Goal: Information Seeking & Learning: Learn about a topic

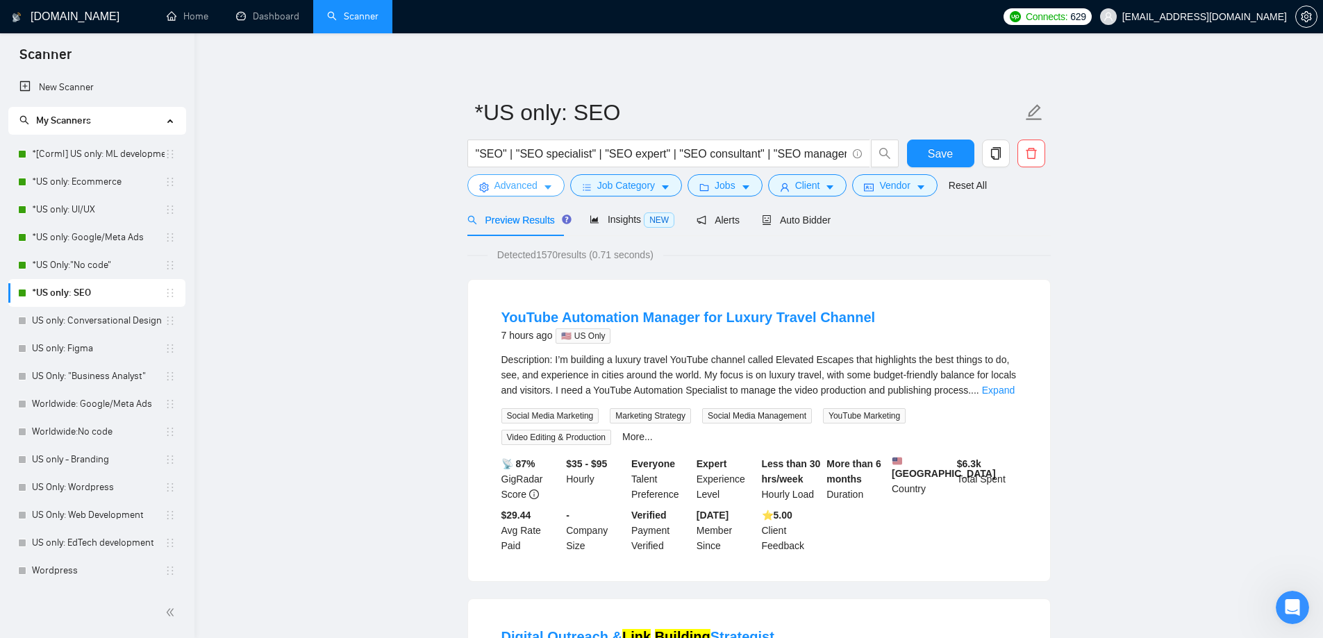
click at [511, 178] on span "Advanced" at bounding box center [516, 185] width 43 height 15
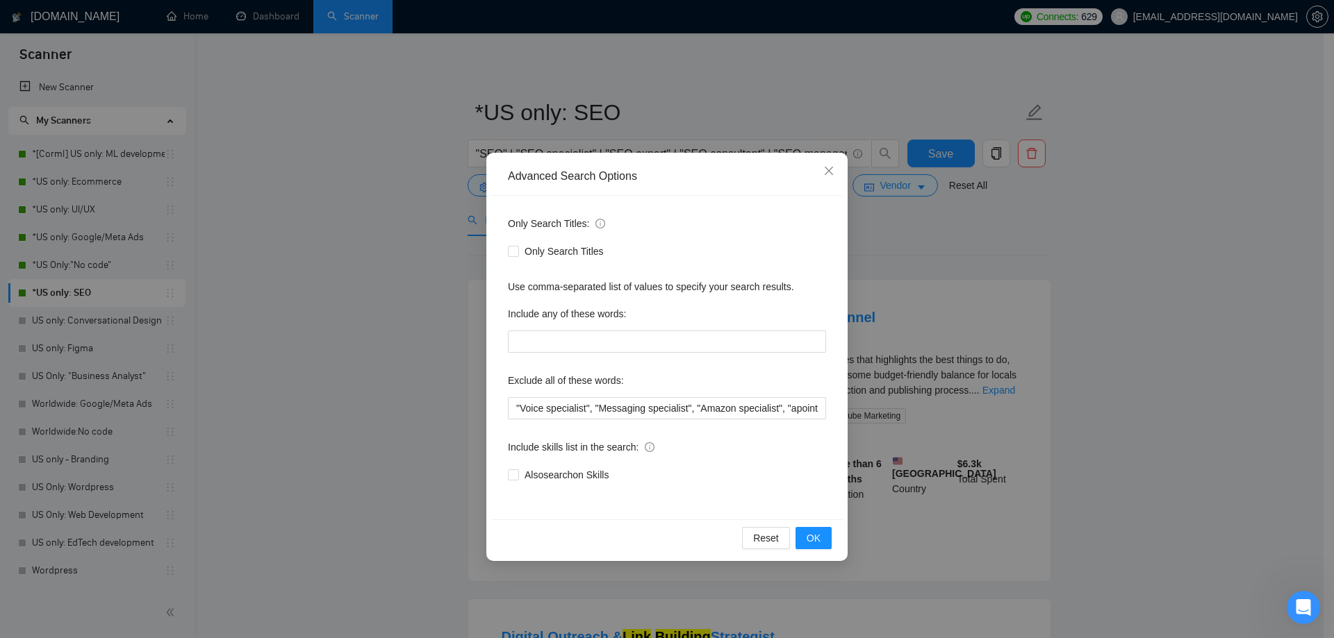
click at [286, 208] on div "Advanced Search Options Only Search Titles: Only Search Titles Use comma-separa…" at bounding box center [667, 319] width 1334 height 638
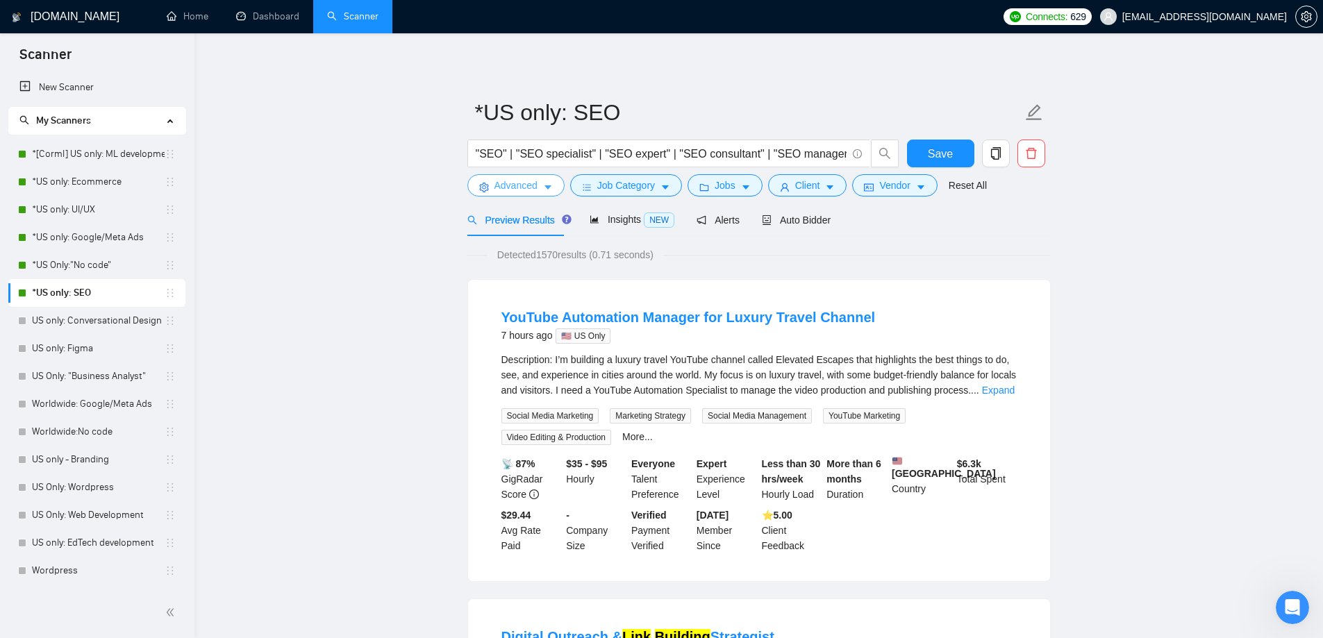
click at [536, 188] on span "Advanced" at bounding box center [516, 185] width 43 height 15
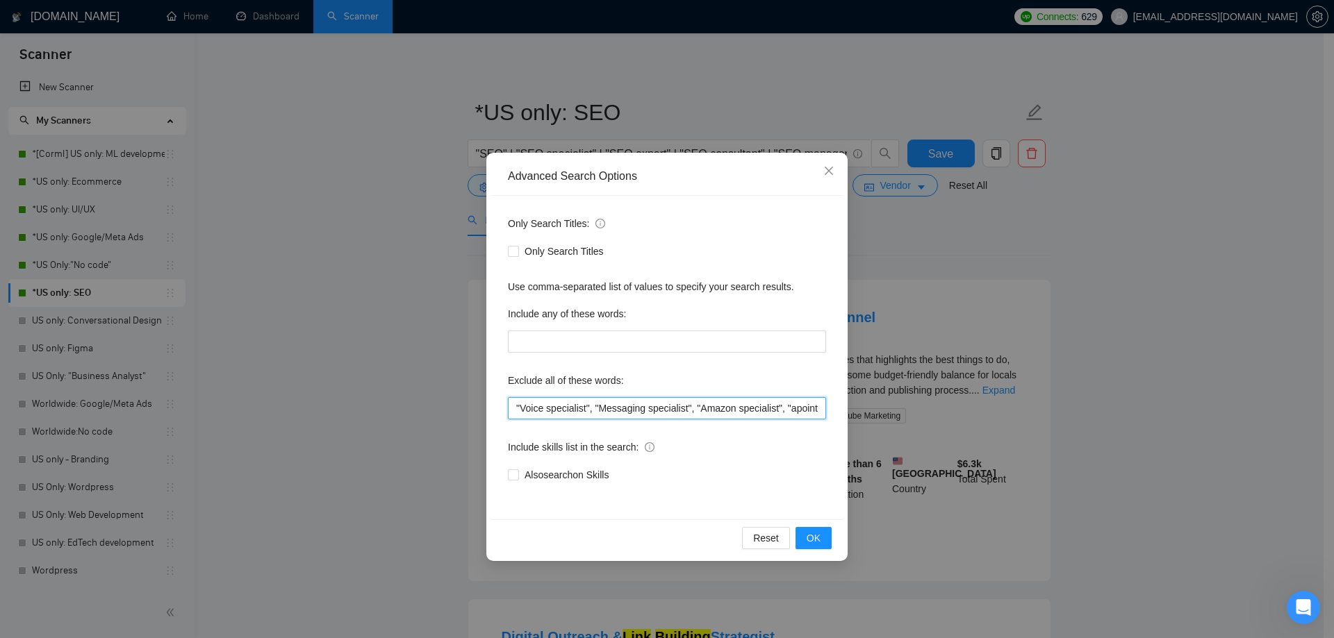
click at [514, 405] on input ""Voice specialist", "Messaging specialist", "Amazon specialist", "apointment se…" at bounding box center [667, 408] width 318 height 22
type input "YouTube, "Voice specialist", "Messaging specialist", "Amazon specialist", "apoi…"
click at [826, 540] on button "OK" at bounding box center [813, 538] width 36 height 22
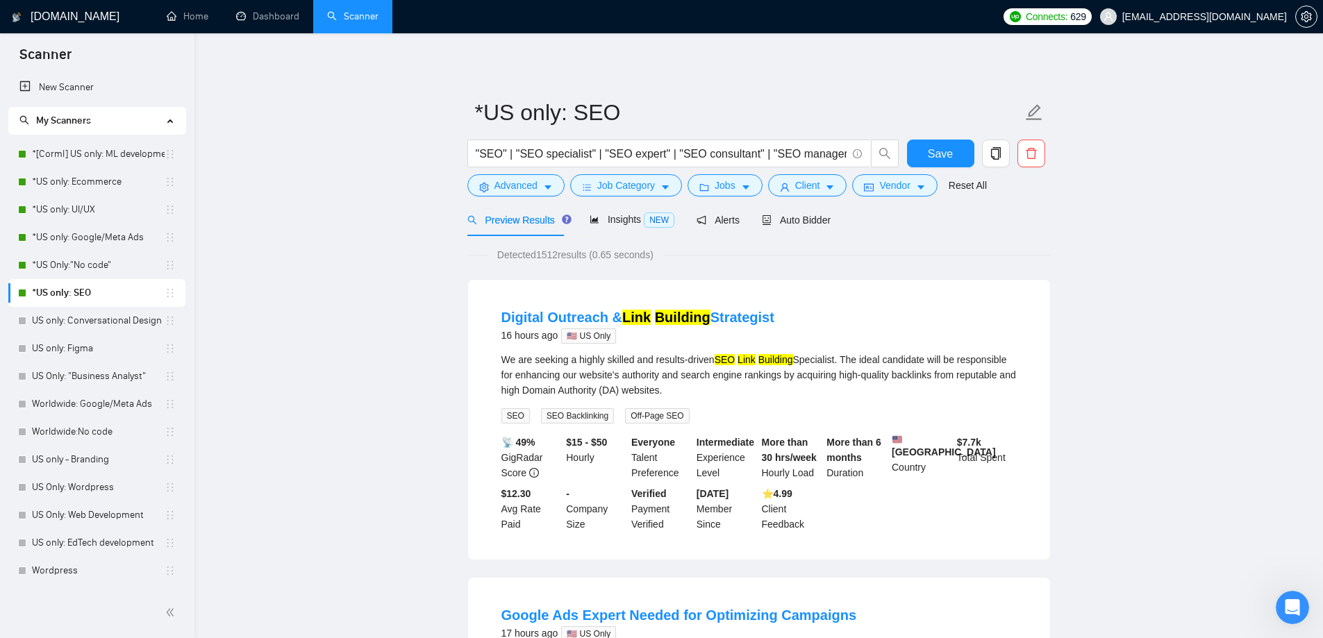
click at [946, 154] on span "Save" at bounding box center [940, 153] width 25 height 17
click at [108, 160] on link "*[Corml] US only: ML development" at bounding box center [98, 154] width 133 height 28
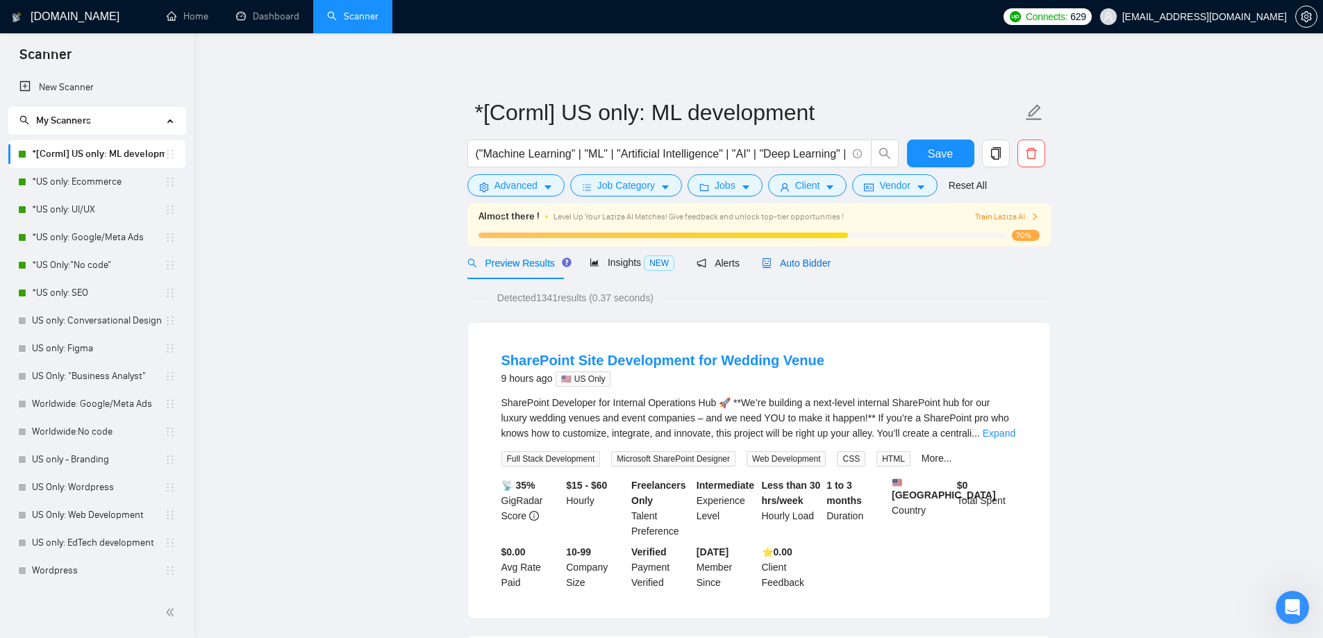
click at [807, 264] on span "Auto Bidder" at bounding box center [796, 263] width 69 height 11
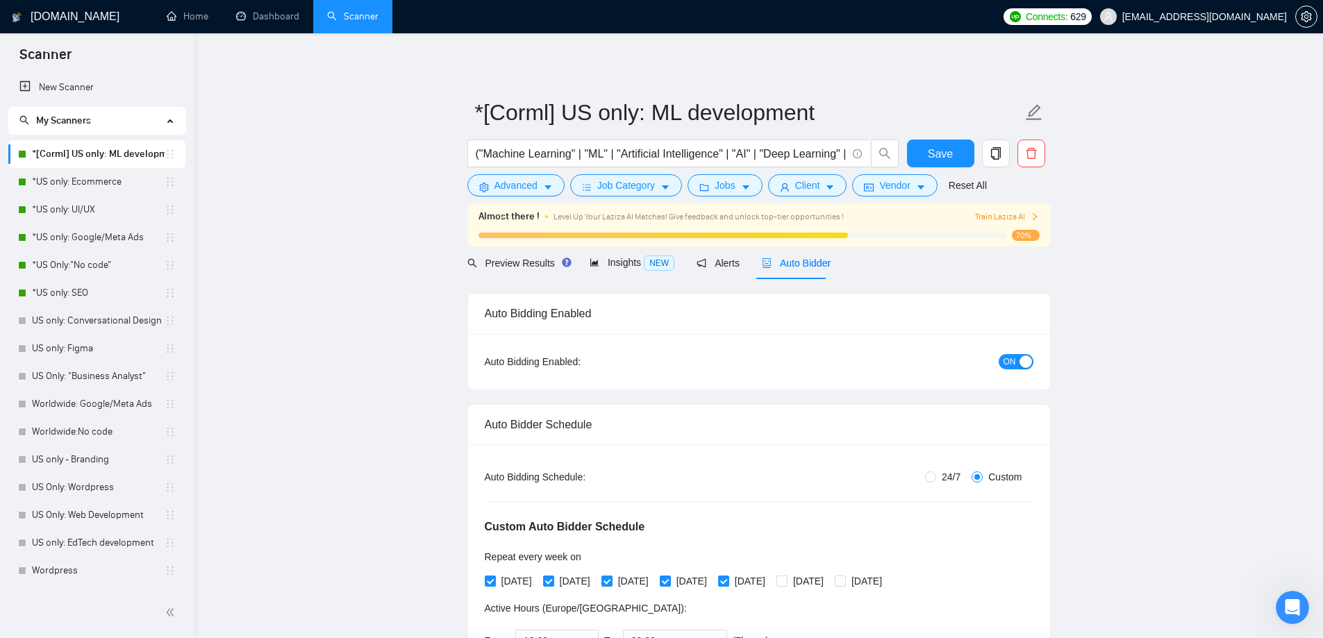
checkbox input "true"
click at [521, 183] on span "Advanced" at bounding box center [516, 185] width 43 height 15
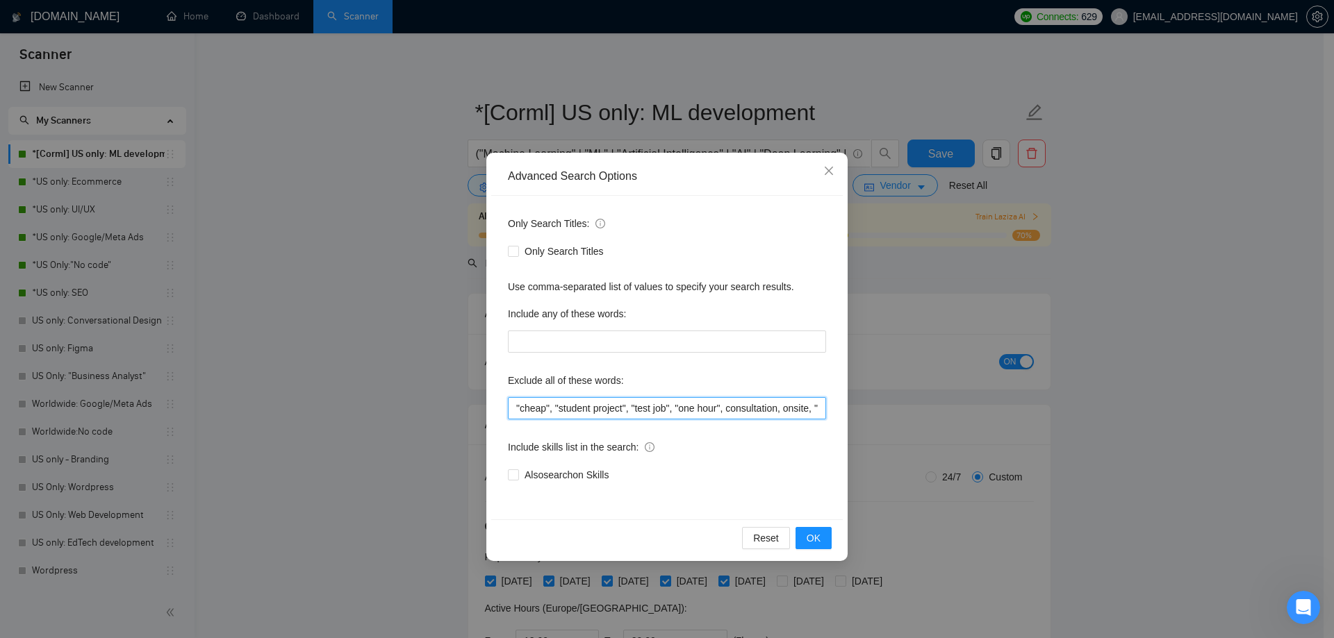
click at [515, 406] on input ""cheap", "student project", "test job", "one hour", consultation, onsite, "apoi…" at bounding box center [667, 408] width 318 height 22
paste input "NO AGENCIES"
type input ""NO AGENCIES", "cheap", "student project", "test job", "one hour", consultation…"
click at [813, 536] on span "OK" at bounding box center [814, 538] width 14 height 15
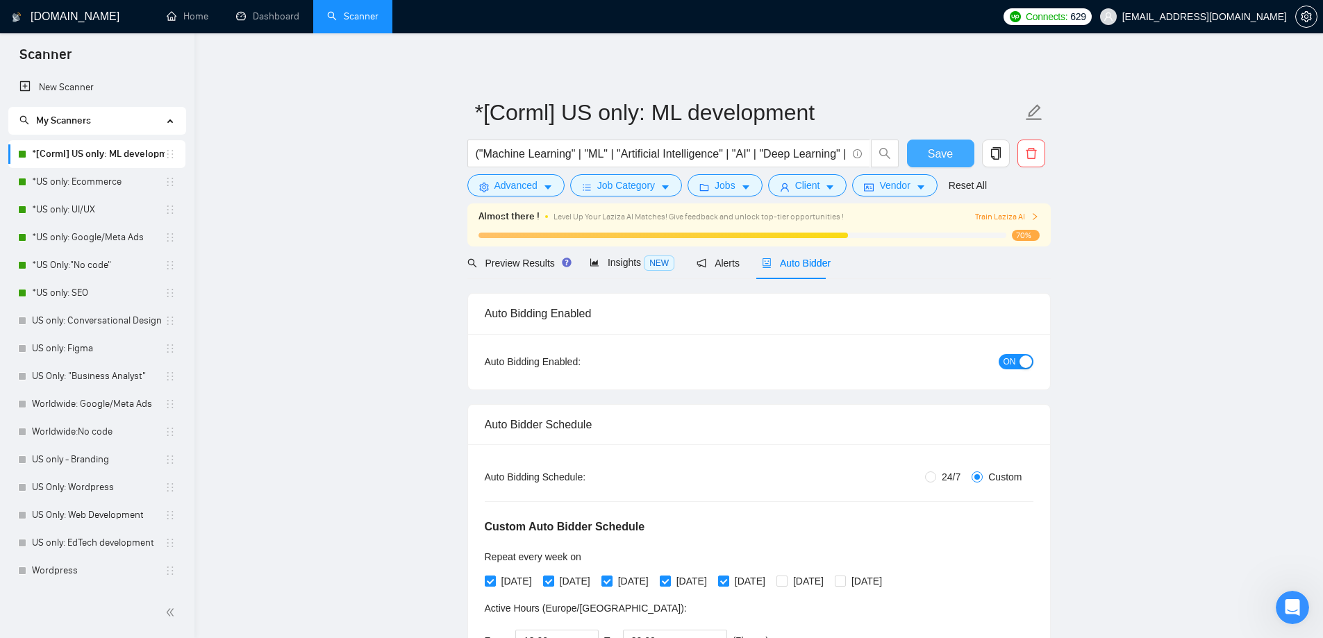
click at [945, 151] on span "Save" at bounding box center [940, 153] width 25 height 17
checkbox input "true"
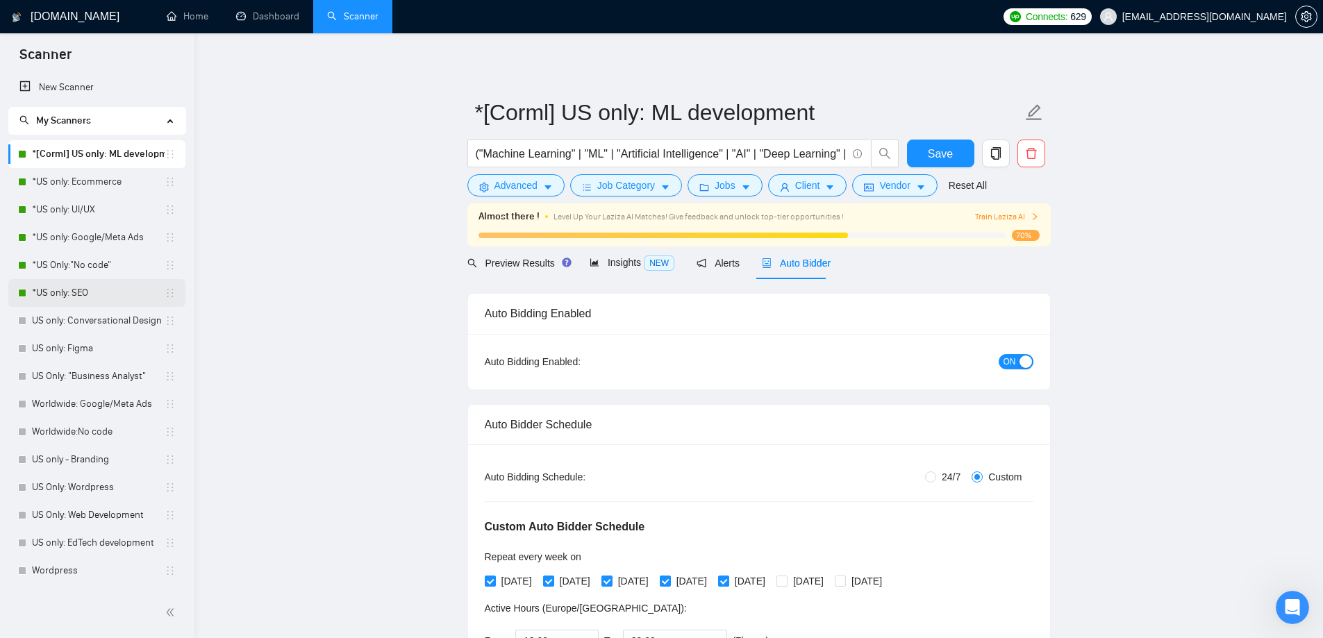
click at [74, 289] on link "*US only: SEO" at bounding box center [98, 293] width 133 height 28
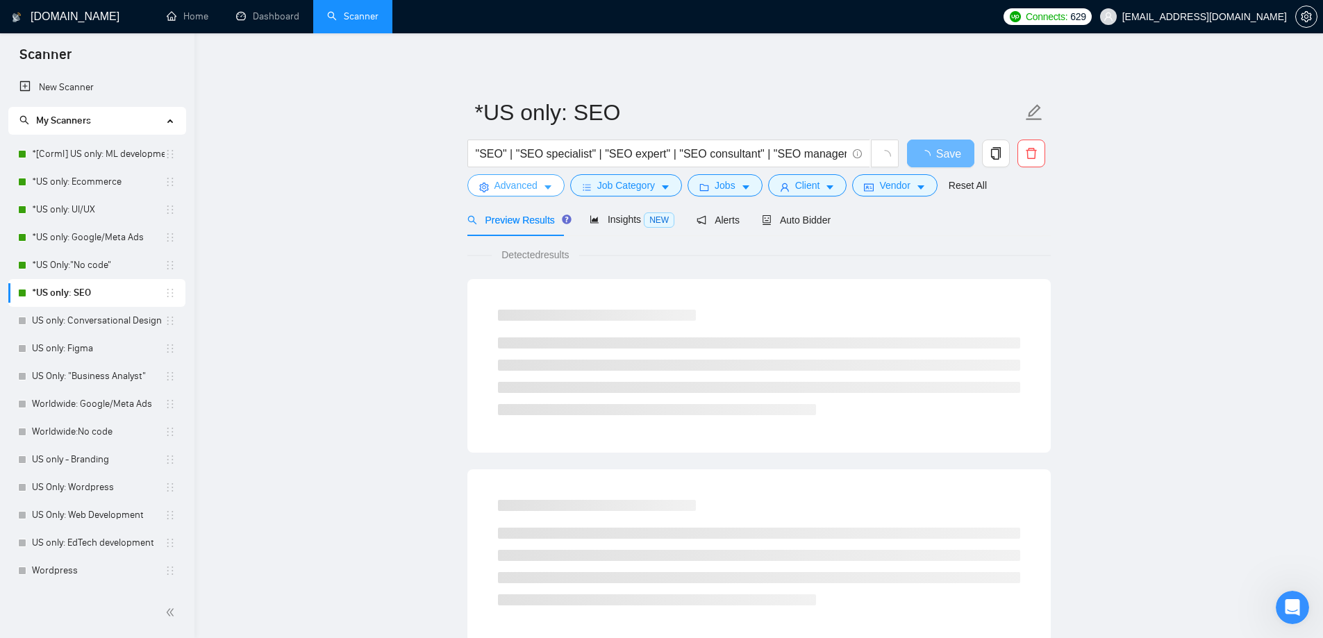
click at [525, 188] on span "Advanced" at bounding box center [516, 185] width 43 height 15
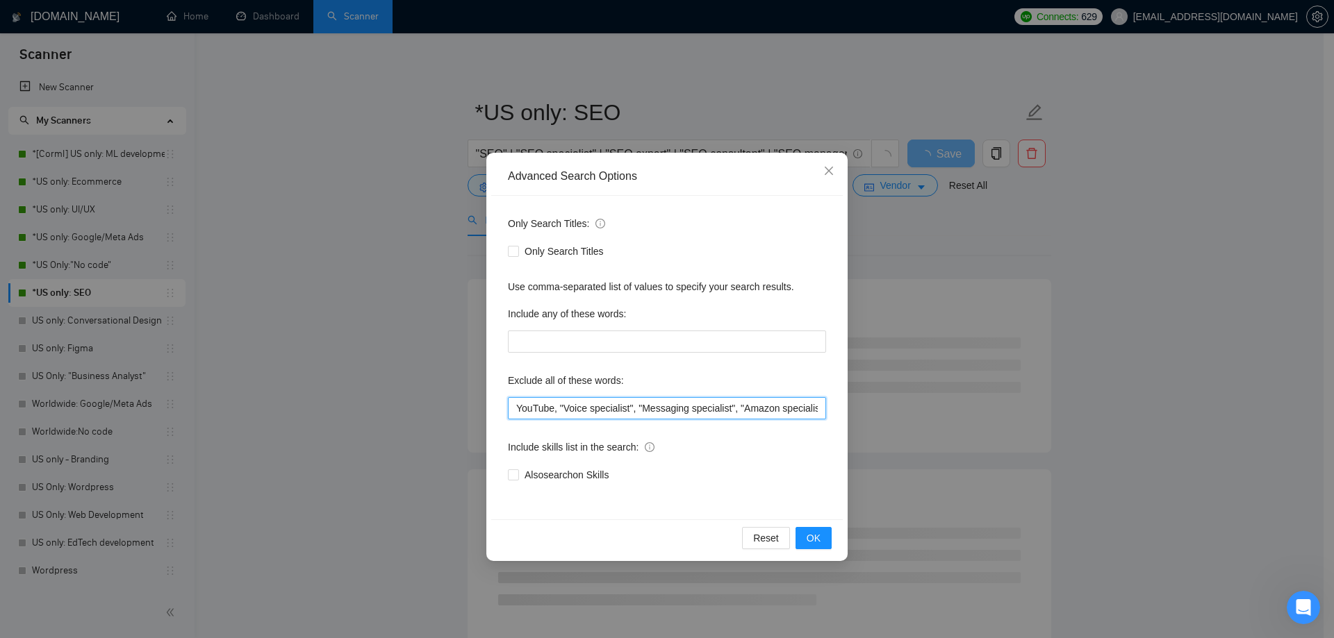
click at [517, 408] on input "YouTube, "Voice specialist", "Messaging specialist", "Amazon specialist", "apoi…" at bounding box center [667, 408] width 318 height 22
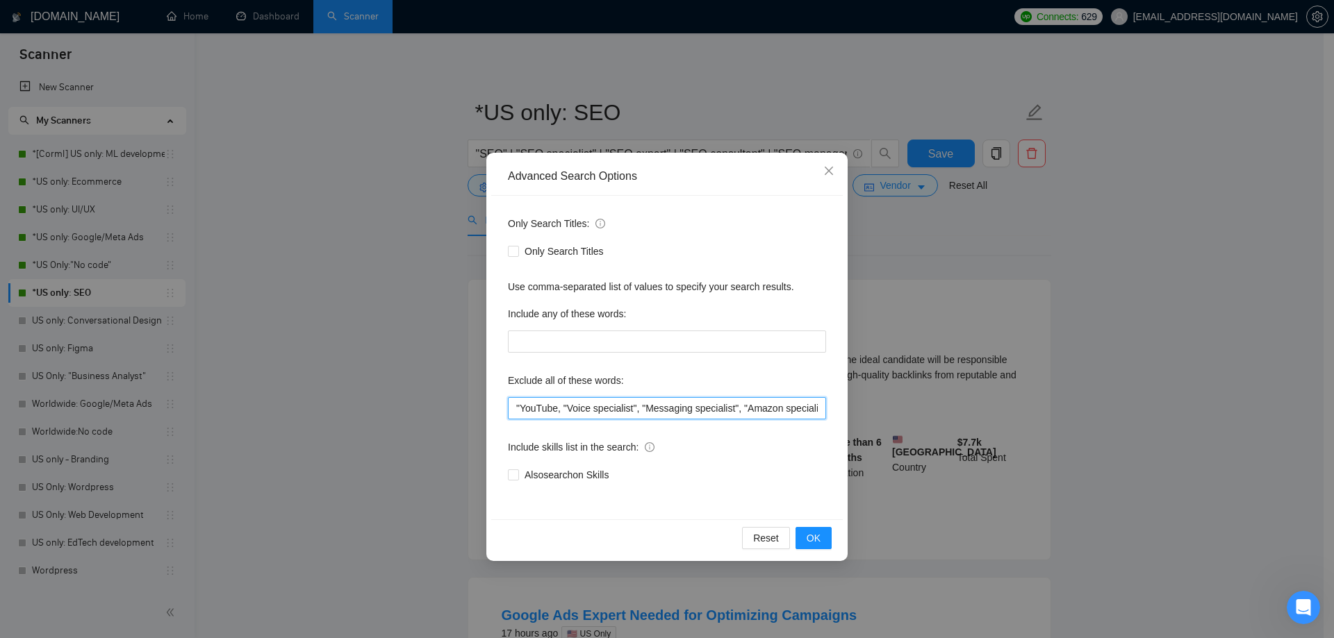
paste input "NO AGENCIES"
type input ""NO AGENCIES", YouTube, "Voice specialist", "Messaging specialist", "Amazon spe…"
click at [818, 534] on span "OK" at bounding box center [814, 538] width 14 height 15
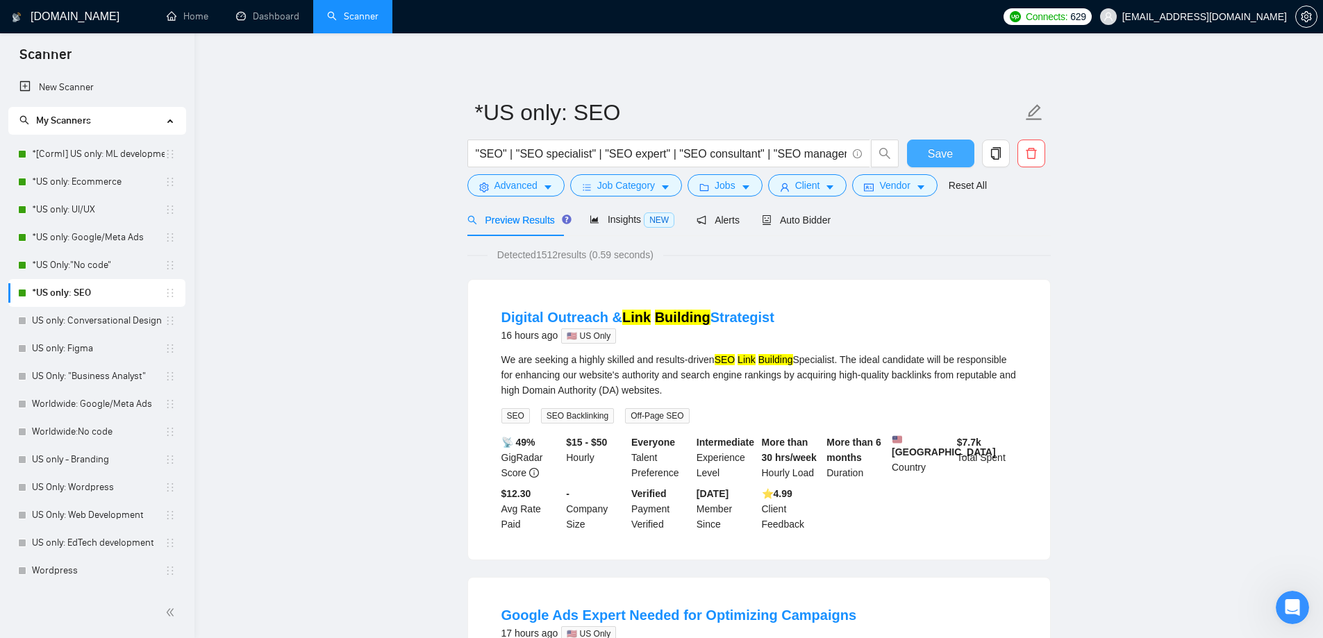
click at [943, 160] on span "Save" at bounding box center [940, 153] width 25 height 17
click at [56, 249] on link "*US only: Google/Meta Ads" at bounding box center [98, 238] width 133 height 28
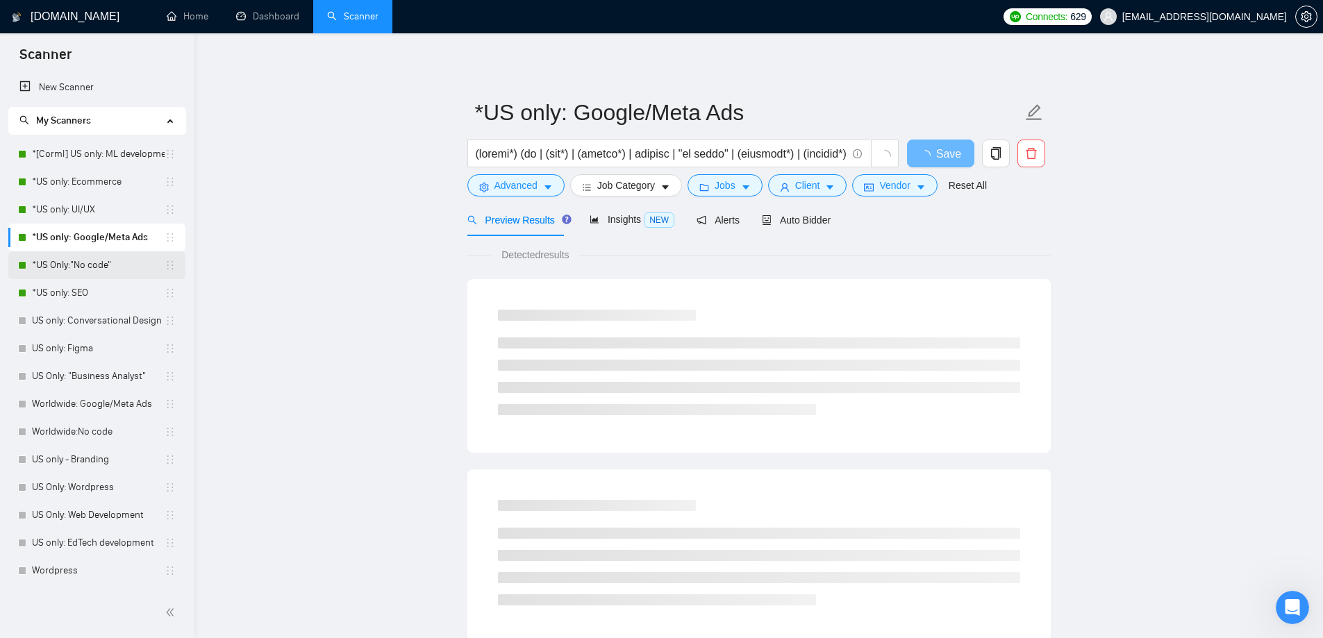
click at [56, 265] on link "*US Only:"No code"" at bounding box center [98, 265] width 133 height 28
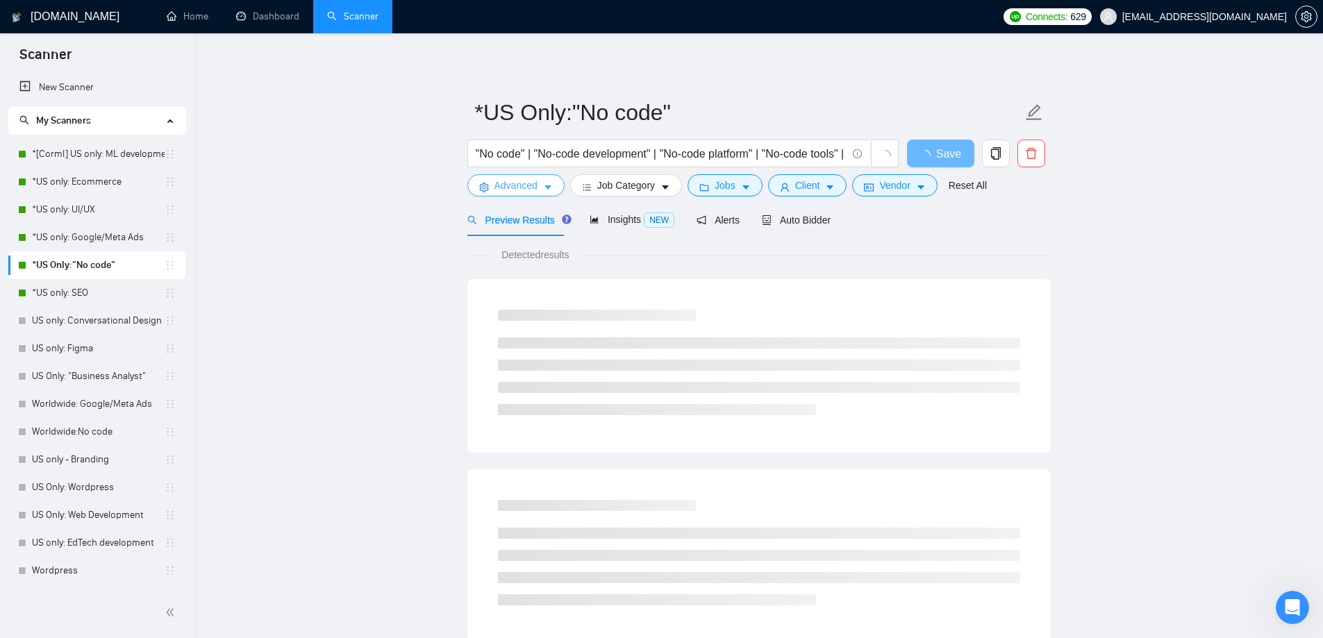
click at [522, 182] on span "Advanced" at bounding box center [516, 185] width 43 height 15
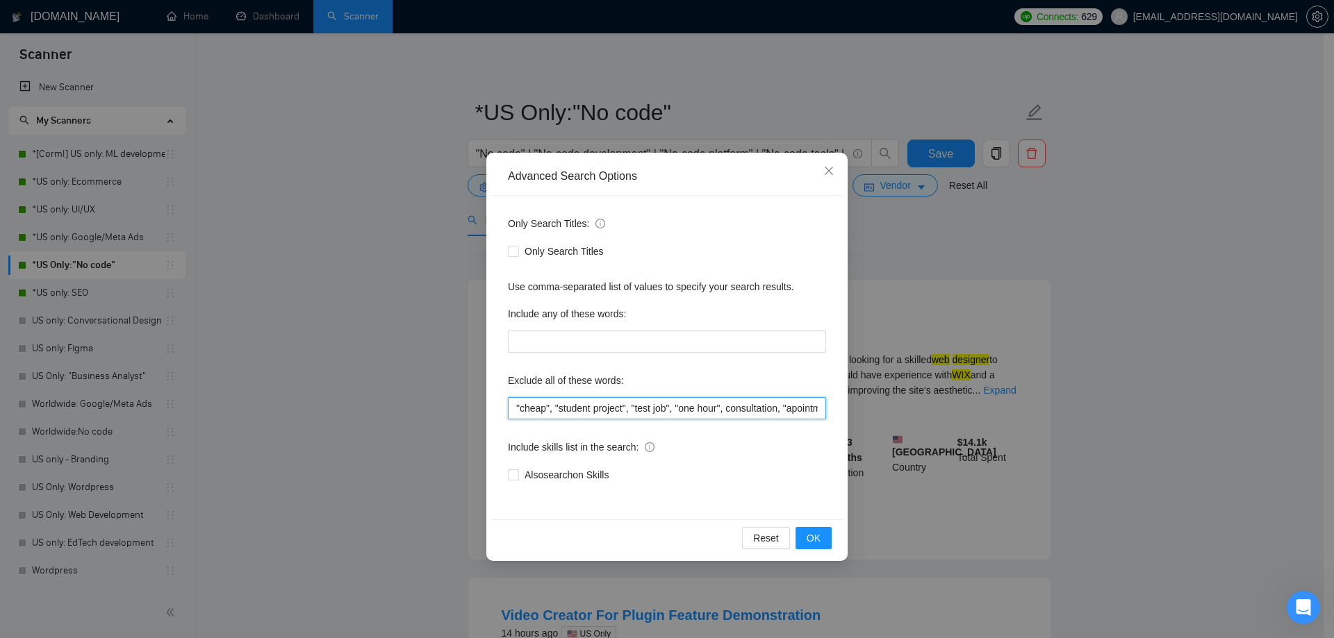
click at [515, 406] on input ""cheap", "student project", "test job", "one hour", consultation, "apointment s…" at bounding box center [667, 408] width 318 height 22
paste input "NO AGENCIES"
type input ""NO AGENCIES", "cheap", "student project", "test job", "one hour", consultation…"
click at [820, 537] on button "OK" at bounding box center [813, 538] width 36 height 22
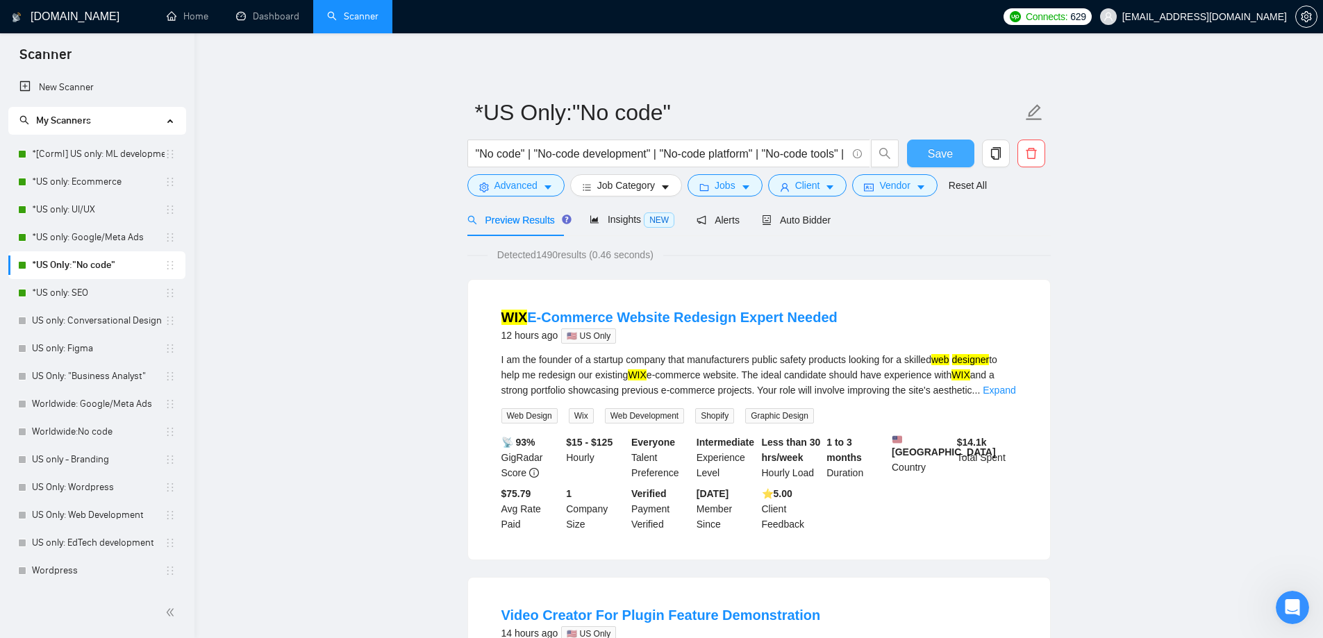
click at [928, 156] on button "Save" at bounding box center [940, 154] width 67 height 28
click at [91, 177] on link "*US only: Ecommerce" at bounding box center [98, 182] width 133 height 28
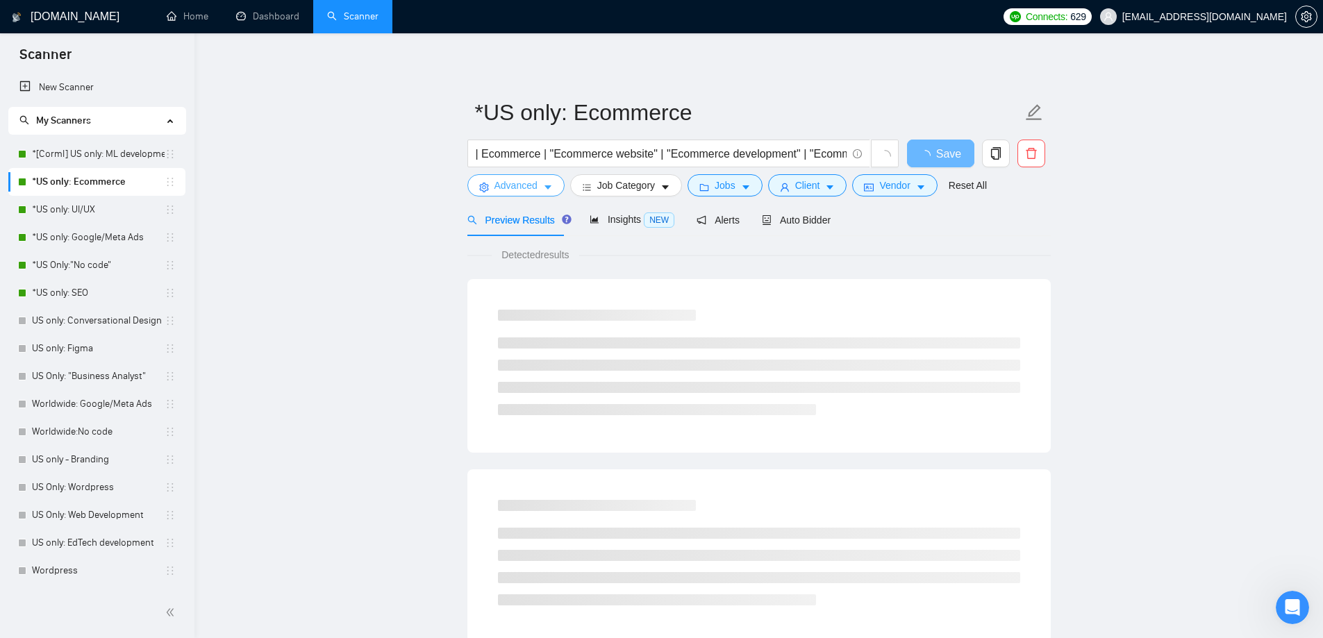
click at [528, 179] on span "Advanced" at bounding box center [516, 185] width 43 height 15
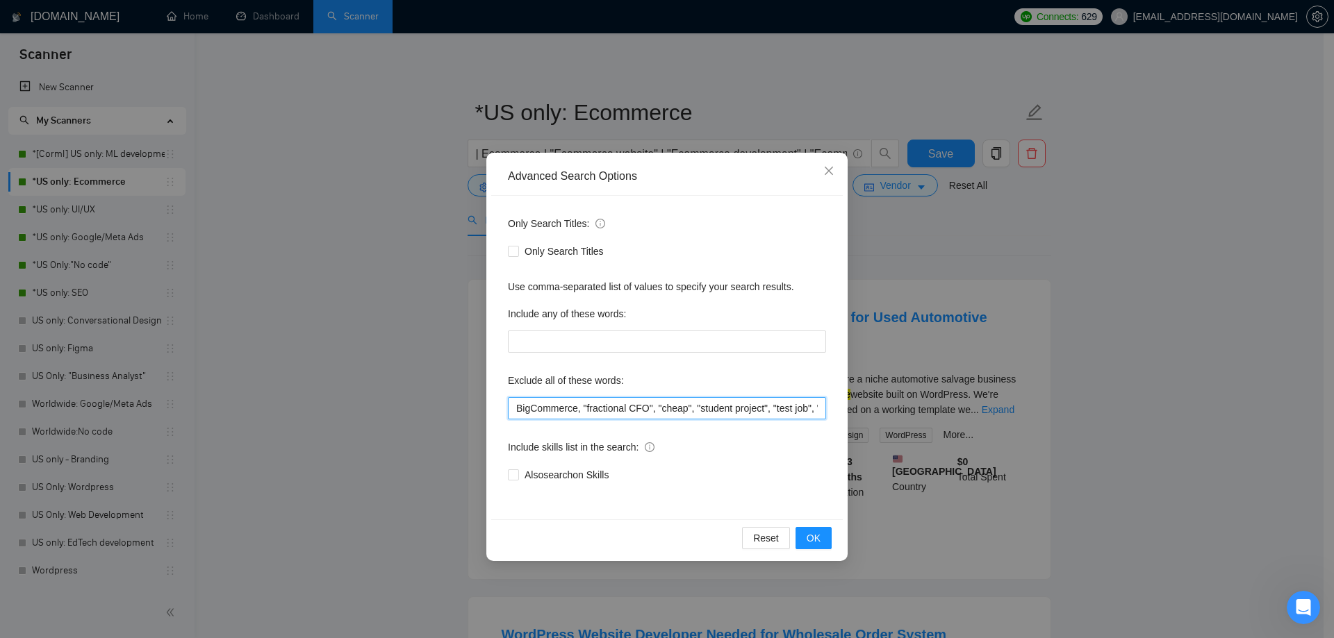
click at [517, 411] on input "BigCommerce, "fractional CFO", "cheap", "student project", "test job", "one hou…" at bounding box center [667, 408] width 318 height 22
paste input "NO AGENCIES"
type input ""NO AGENCIES", BigCommerce, "fractional CFO", "cheap", "student project", "test…"
click at [803, 537] on button "OK" at bounding box center [813, 538] width 36 height 22
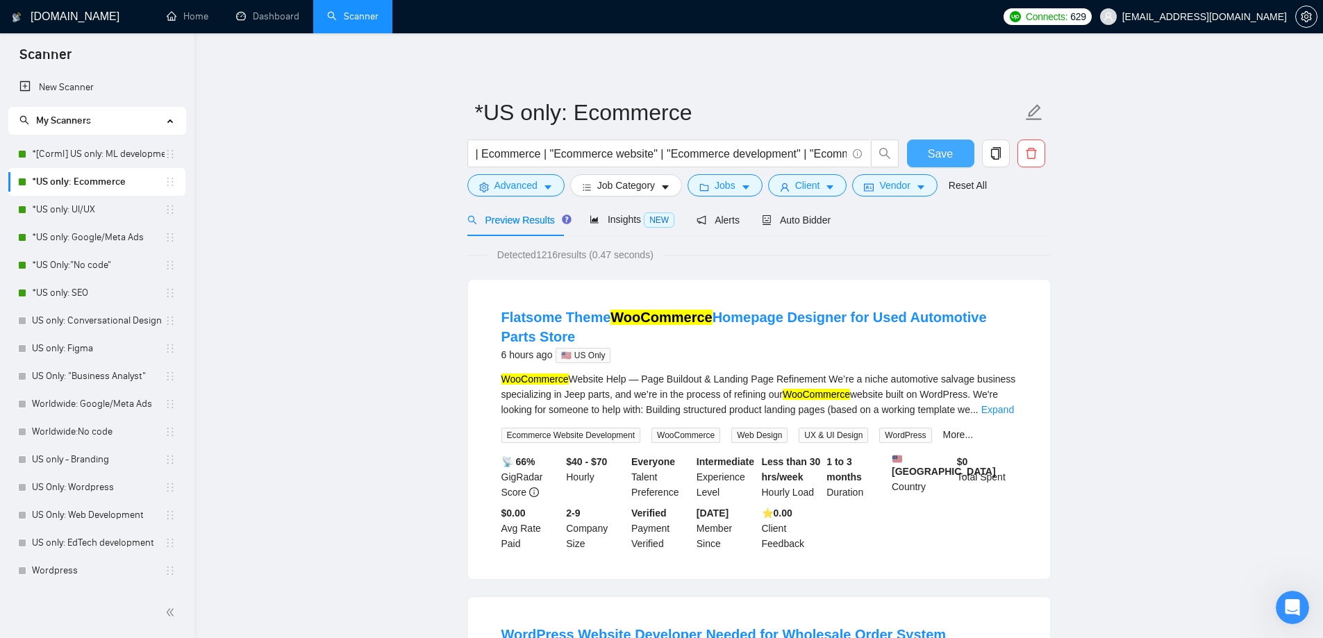
click at [940, 156] on span "Save" at bounding box center [940, 153] width 25 height 17
click at [74, 211] on link "*US only: UI/UX" at bounding box center [98, 210] width 133 height 28
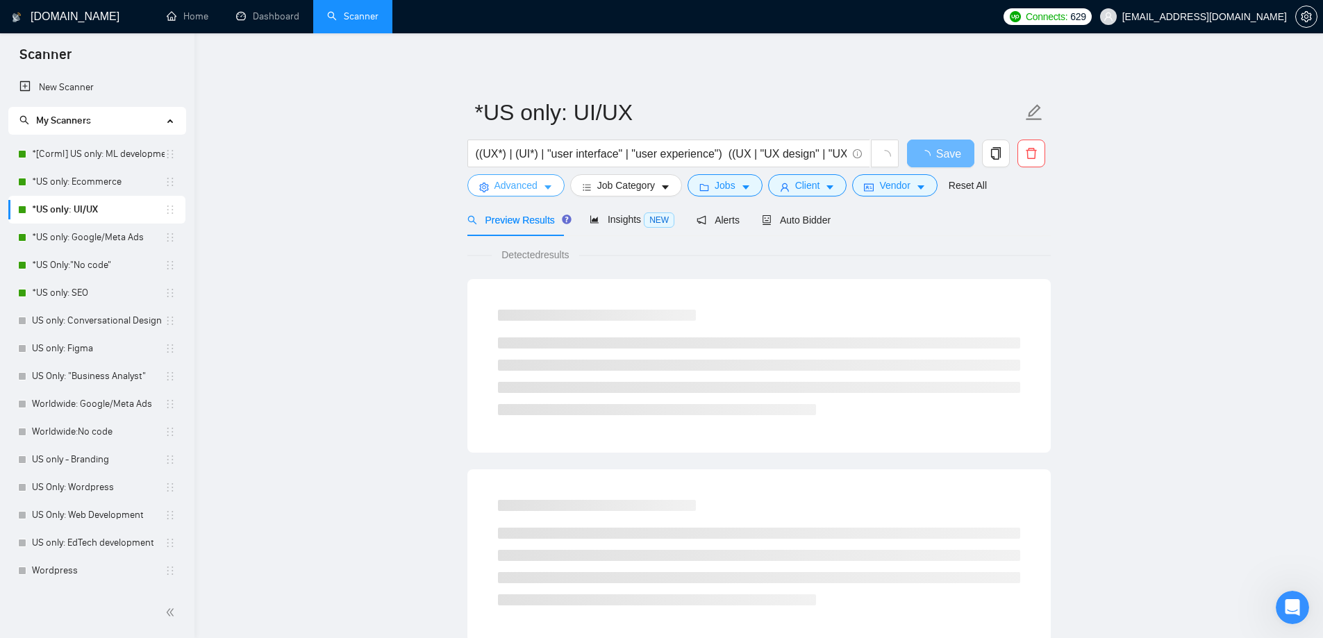
click at [533, 188] on span "Advanced" at bounding box center [516, 185] width 43 height 15
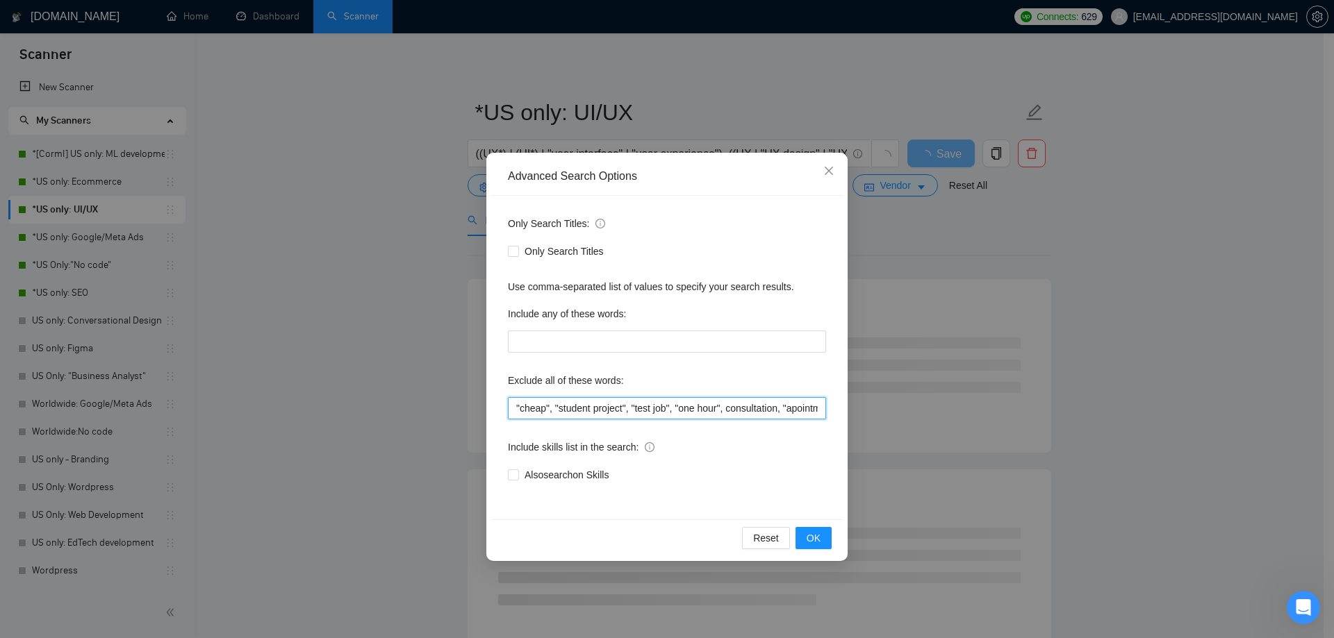
click at [518, 406] on input ""cheap", "student project", "test job", "one hour", consultation, "apointment s…" at bounding box center [667, 408] width 318 height 22
paste input "NO AGENCIES"
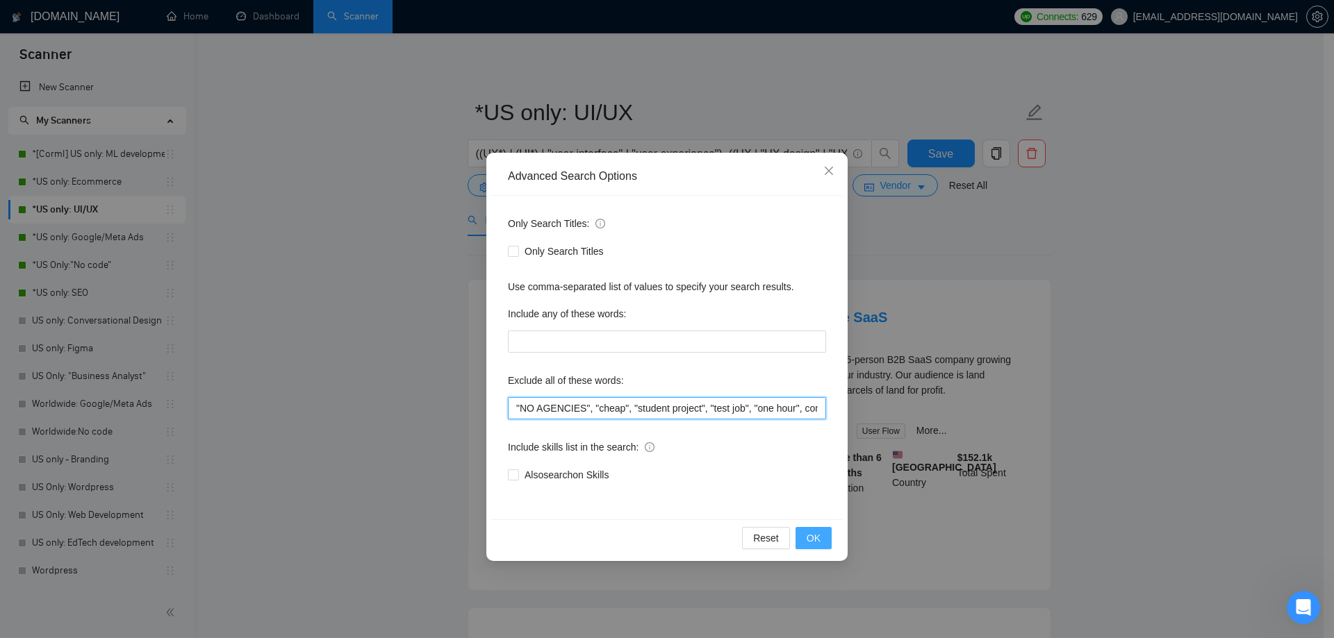
type input ""NO AGENCIES", "cheap", "student project", "test job", "one hour", consultation…"
click at [829, 539] on button "OK" at bounding box center [813, 538] width 36 height 22
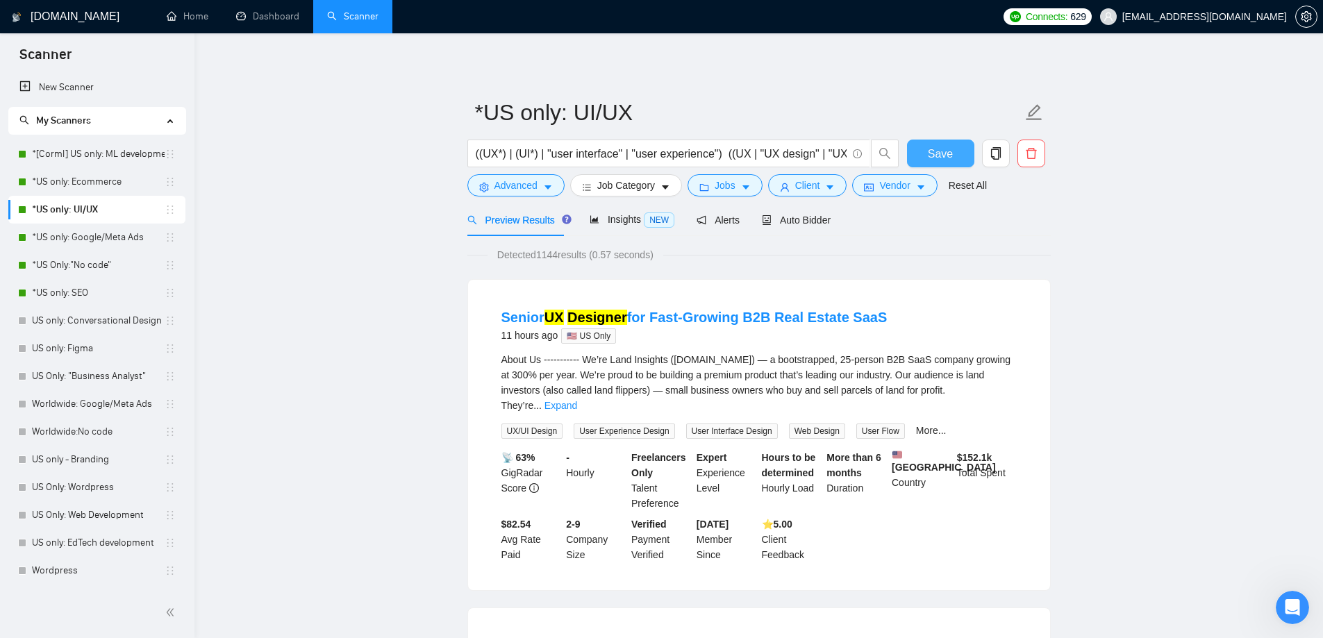
click at [934, 159] on span "Save" at bounding box center [940, 153] width 25 height 17
click at [65, 234] on link "*US only: Google/Meta Ads" at bounding box center [98, 238] width 133 height 28
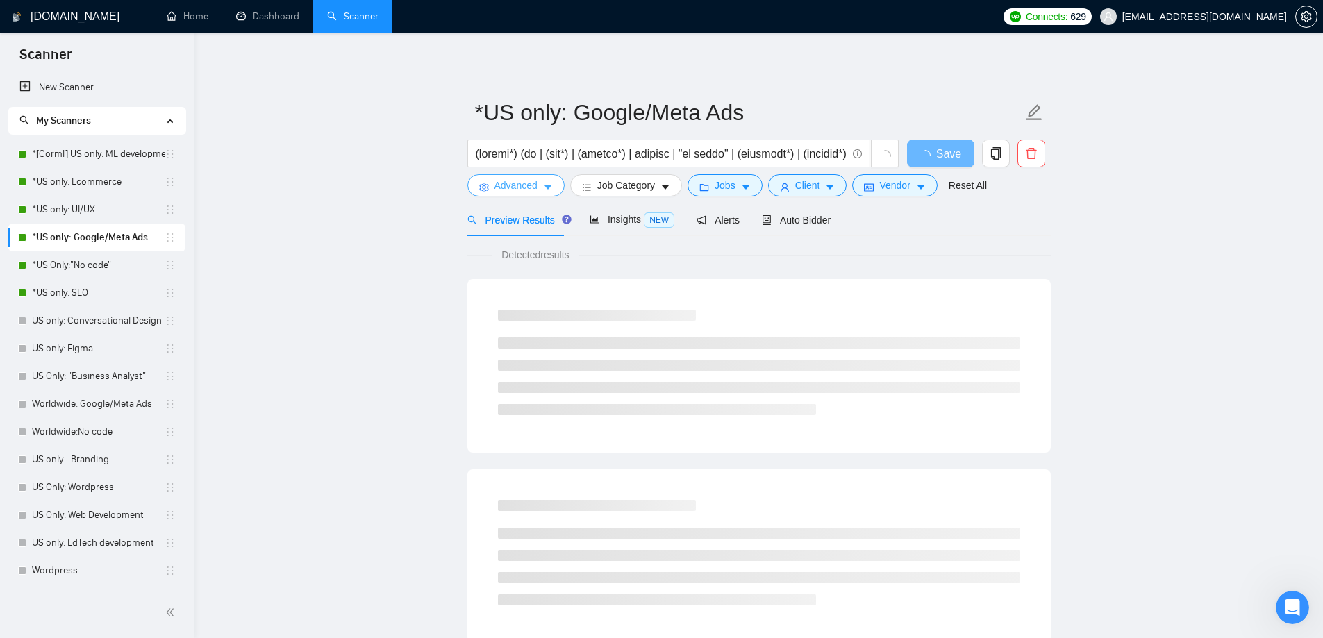
click at [492, 190] on button "Advanced" at bounding box center [516, 185] width 97 height 22
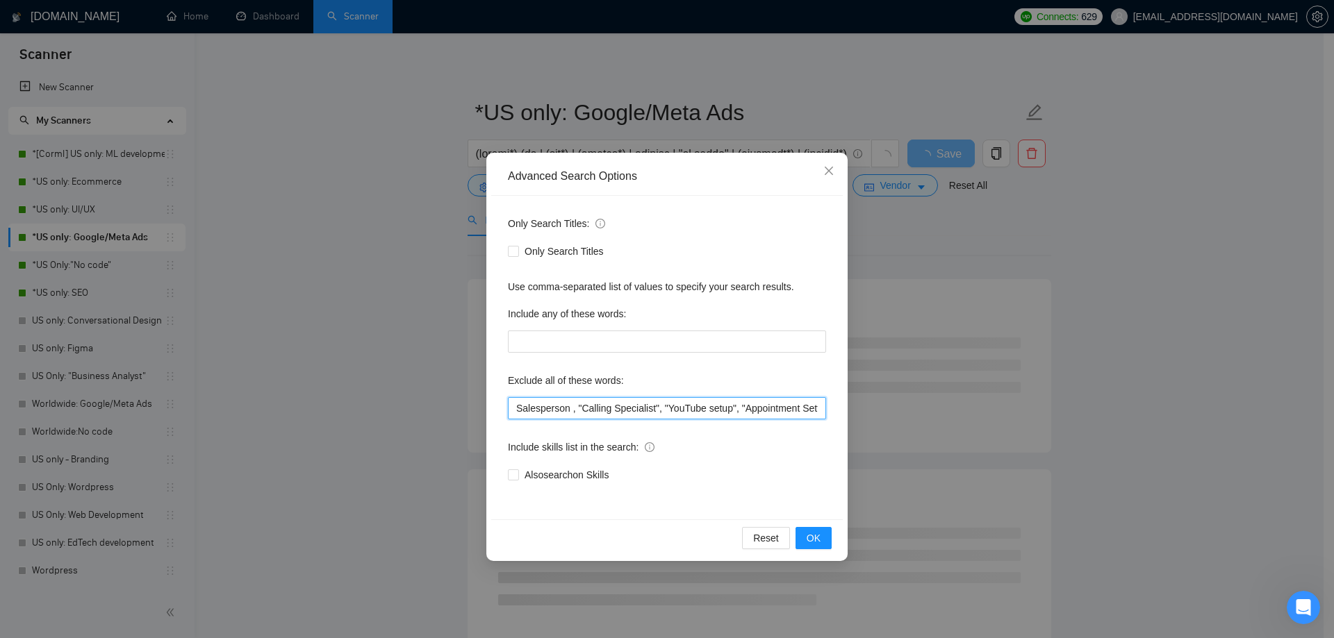
click at [518, 408] on input "Salesperson , "Calling Specialist", "YouTube setup", "Appointment Setter", "Dig…" at bounding box center [667, 408] width 318 height 22
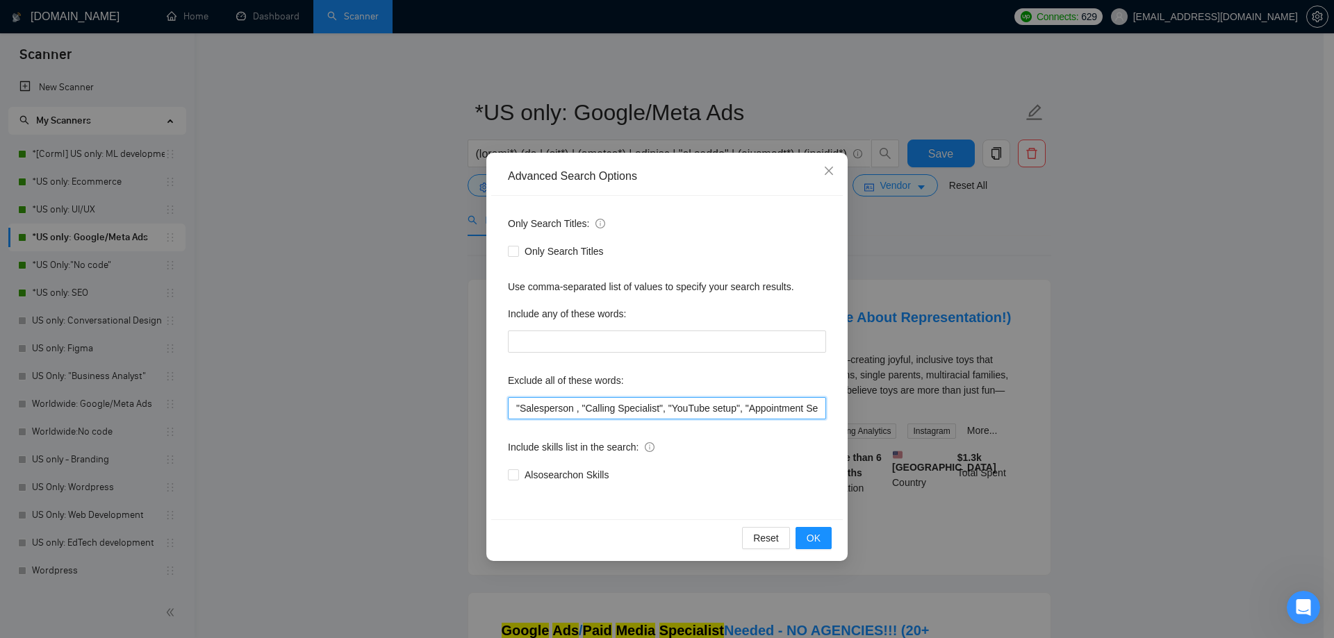
paste input "NO AGENCIES"
type input ""NO AGENCIES", Salesperson , "Calling Specialist", "YouTube setup", "Appointmen…"
click at [820, 540] on button "OK" at bounding box center [813, 538] width 36 height 22
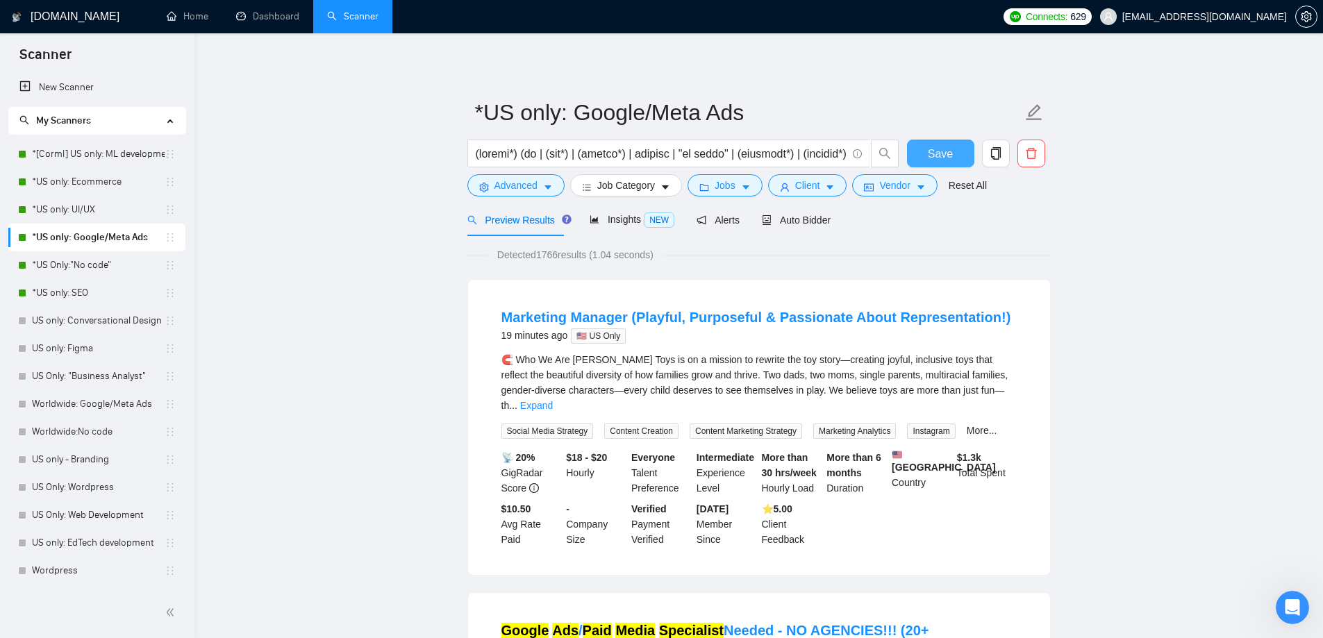
click at [935, 153] on span "Save" at bounding box center [940, 153] width 25 height 17
click at [82, 267] on link "*US Only:"No code"" at bounding box center [98, 265] width 133 height 28
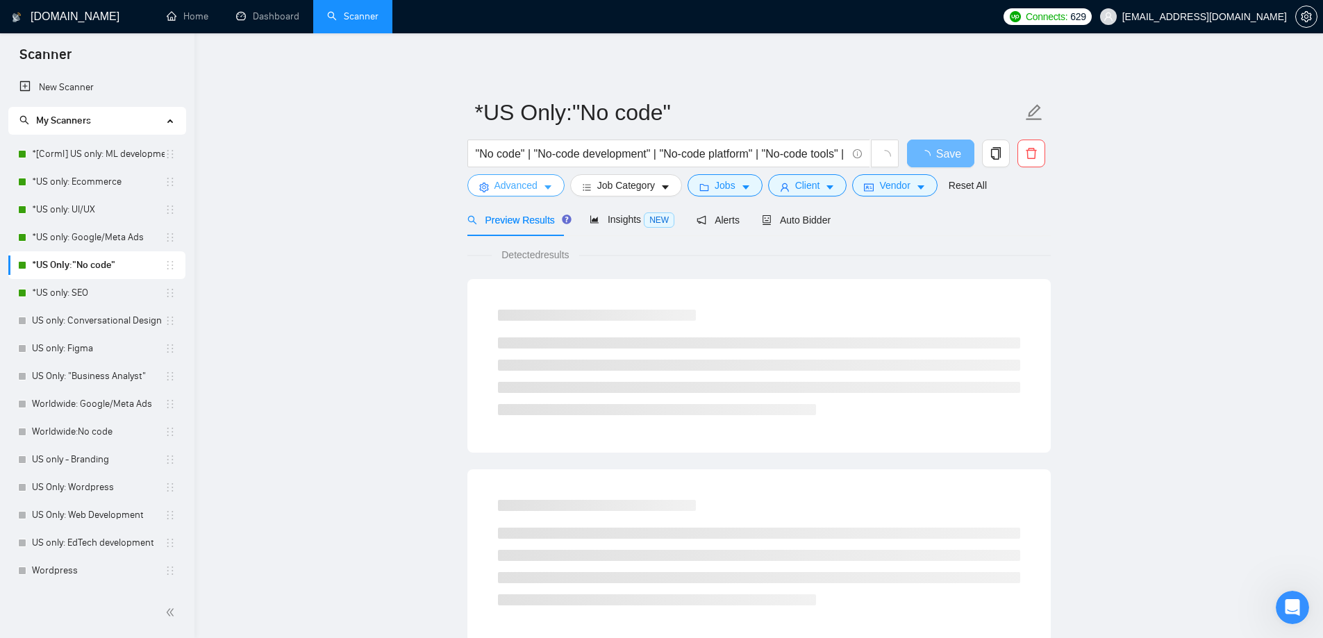
click at [509, 183] on span "Advanced" at bounding box center [516, 185] width 43 height 15
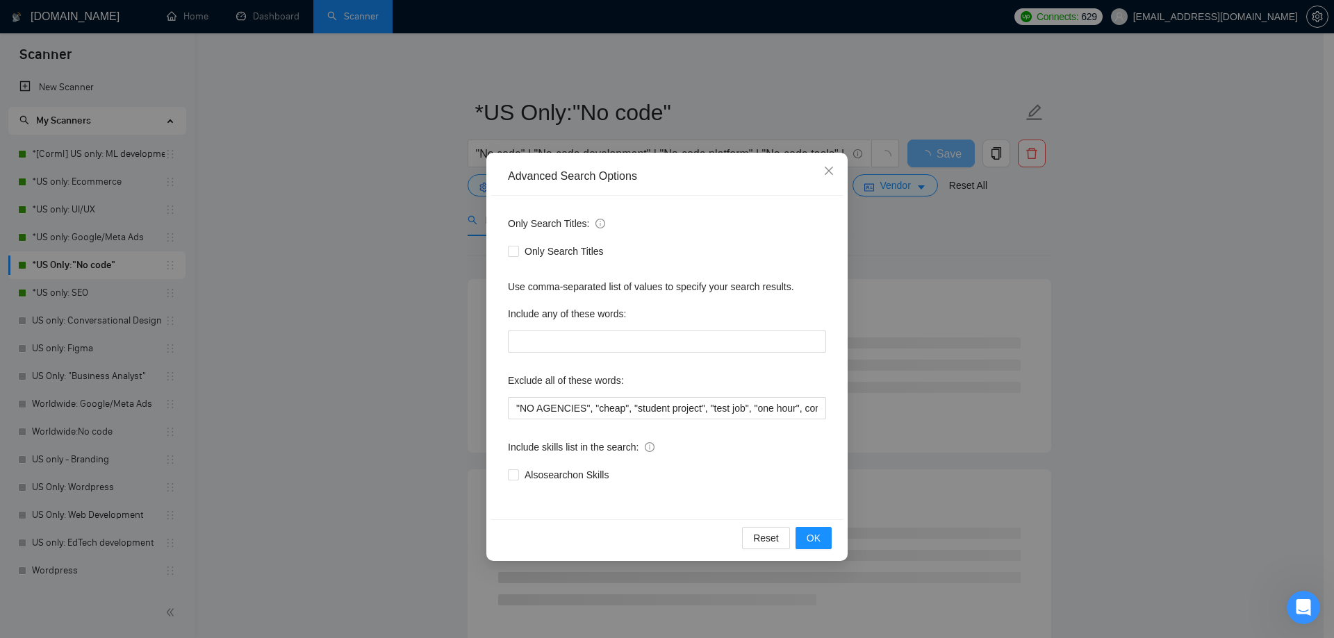
click at [388, 286] on div "Advanced Search Options Only Search Titles: Only Search Titles Use comma-separa…" at bounding box center [667, 319] width 1334 height 638
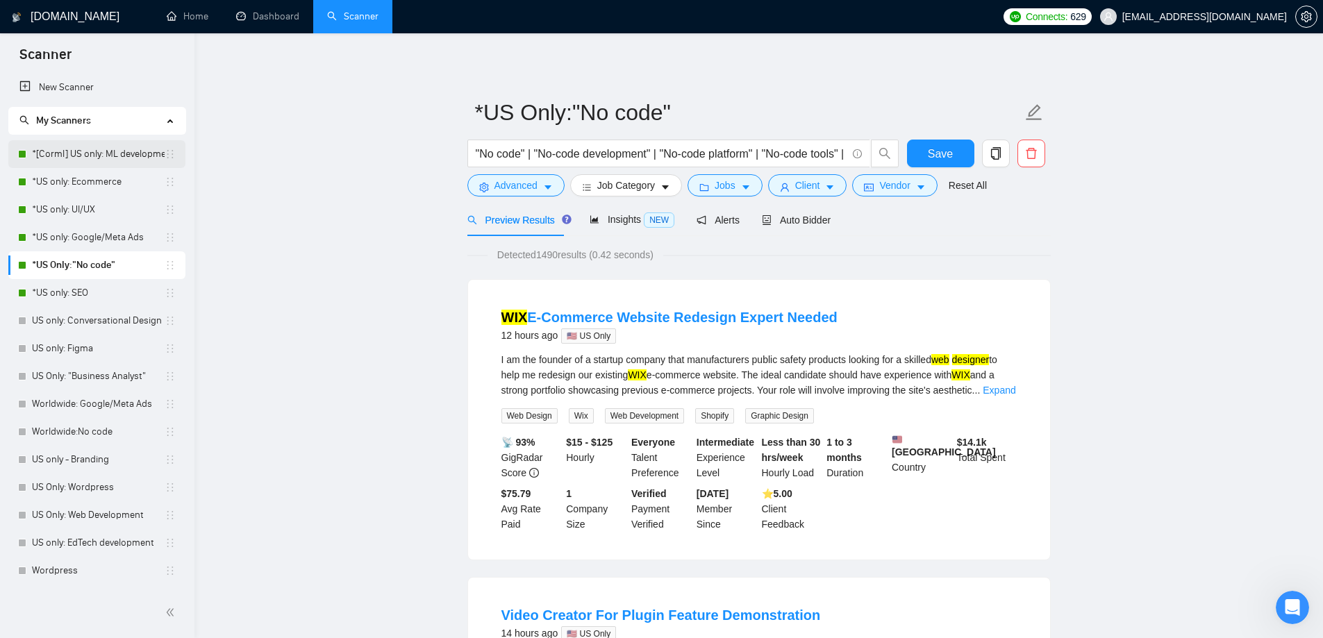
click at [97, 154] on link "*[Corml] US only: ML development" at bounding box center [98, 154] width 133 height 28
